Goal: Information Seeking & Learning: Learn about a topic

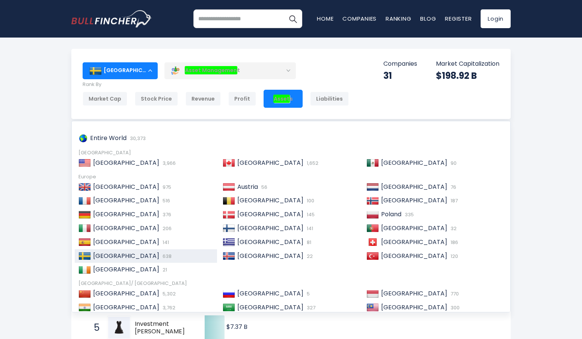
click at [130, 70] on div "[GEOGRAPHIC_DATA]" at bounding box center [120, 70] width 75 height 17
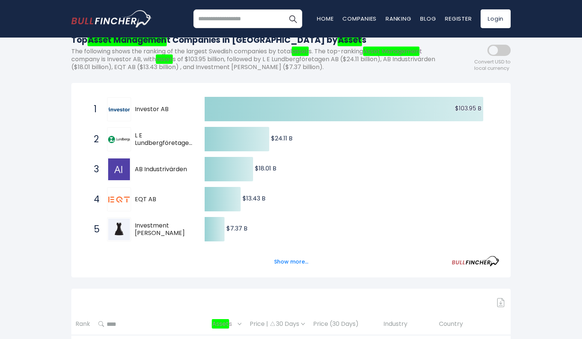
scroll to position [113, 0]
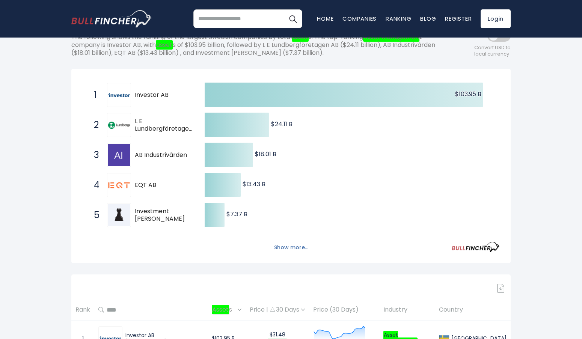
click at [282, 248] on button "Show more..." at bounding box center [290, 247] width 43 height 12
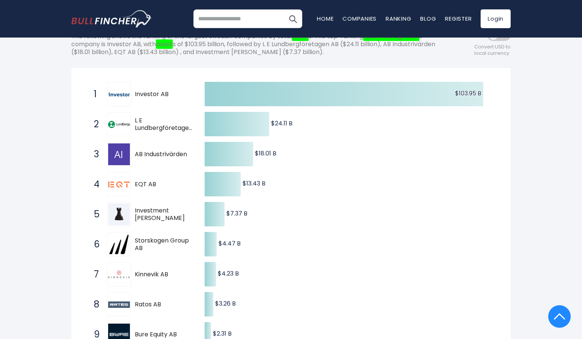
scroll to position [0, 0]
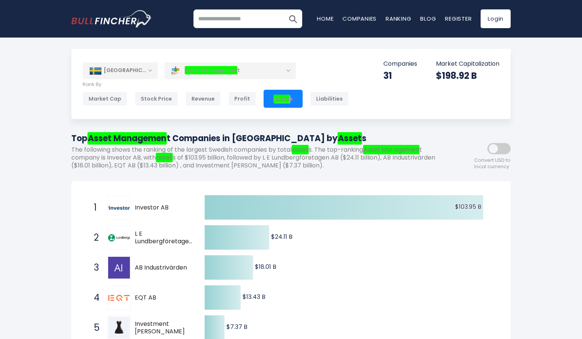
click at [122, 71] on div "[GEOGRAPHIC_DATA]" at bounding box center [120, 70] width 75 height 17
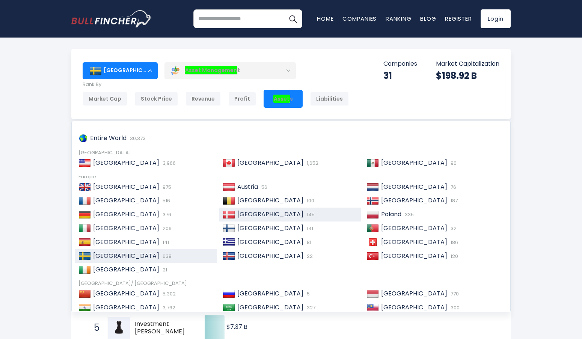
click at [242, 214] on span "[GEOGRAPHIC_DATA]" at bounding box center [270, 214] width 66 height 9
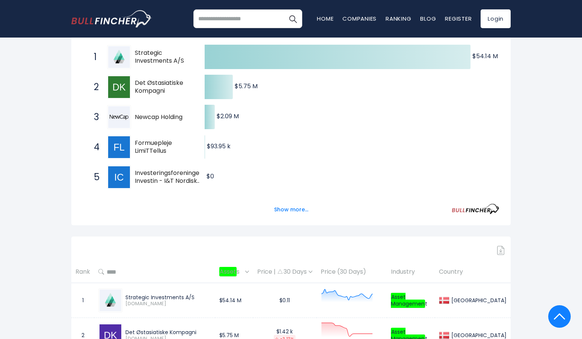
scroll to position [150, 0]
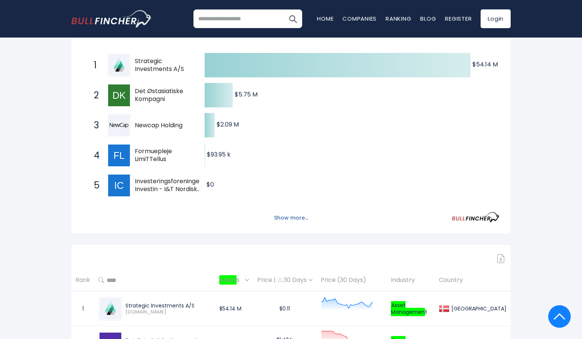
click at [285, 218] on button "Show more..." at bounding box center [290, 218] width 43 height 12
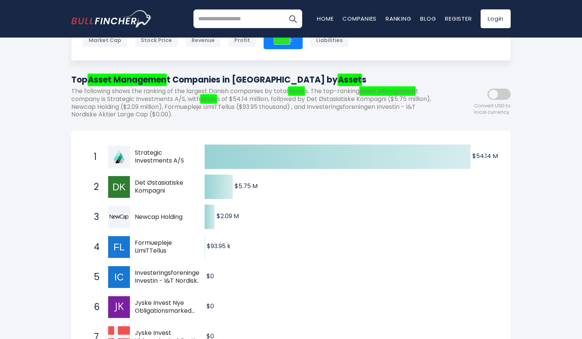
scroll to position [0, 0]
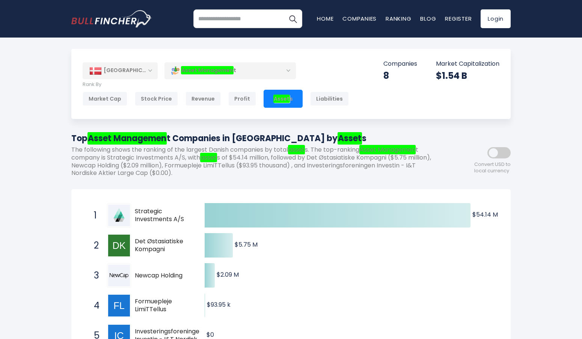
click at [120, 70] on div "[GEOGRAPHIC_DATA]" at bounding box center [120, 70] width 75 height 17
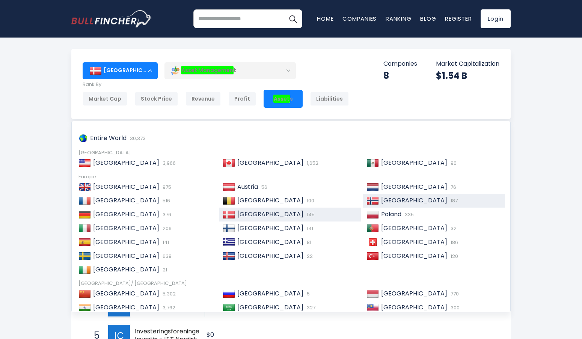
click at [367, 201] on img at bounding box center [372, 201] width 12 height 8
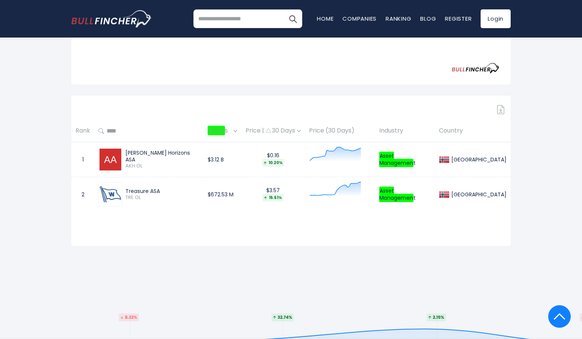
scroll to position [38, 0]
